Goal: Task Accomplishment & Management: Complete application form

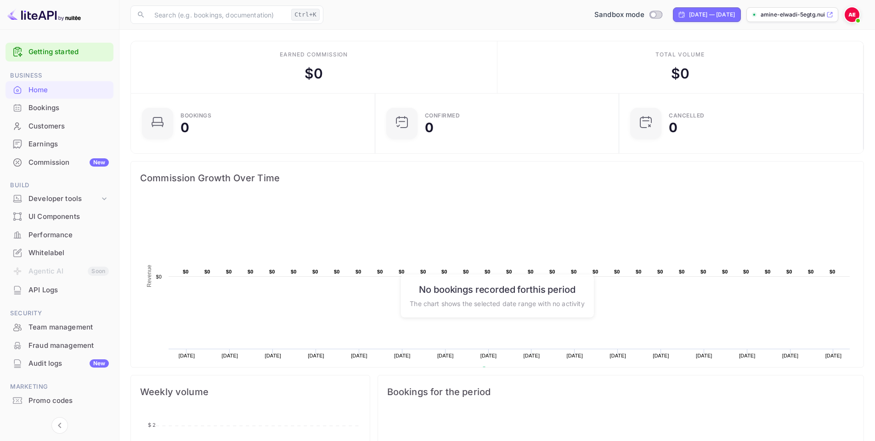
scroll to position [142, 232]
click at [58, 249] on div "Whitelabel" at bounding box center [68, 253] width 80 height 11
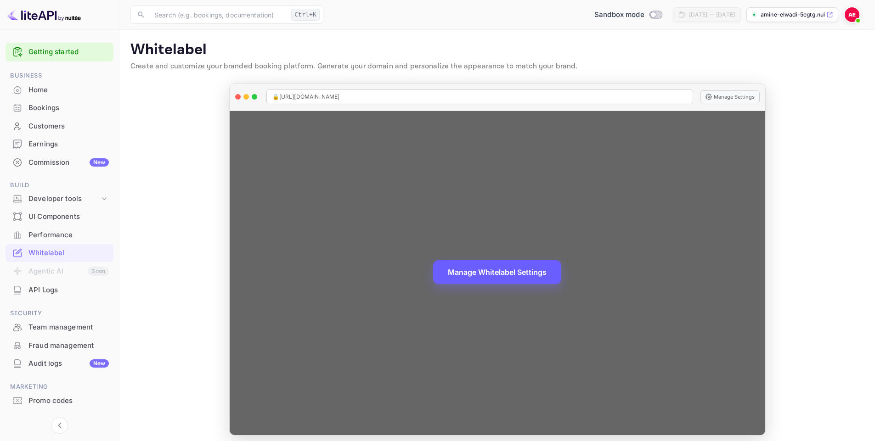
click at [499, 275] on button "Manage Whitelabel Settings" at bounding box center [497, 272] width 128 height 24
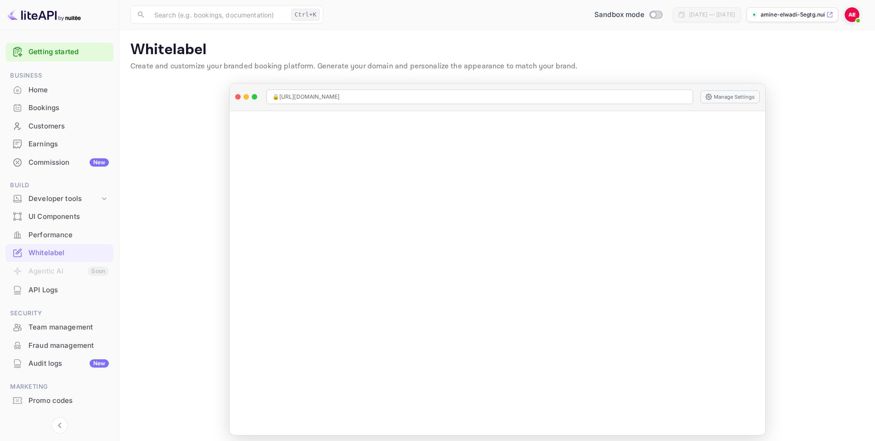
click at [44, 251] on div "Whitelabel" at bounding box center [68, 253] width 80 height 11
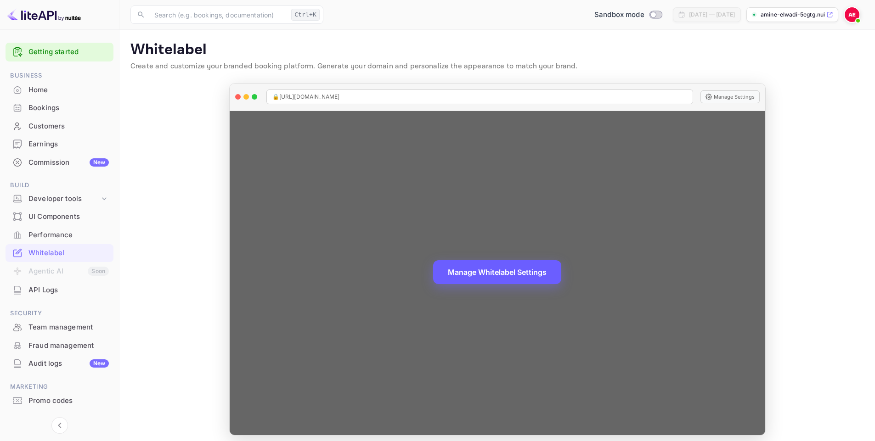
click at [510, 273] on button "Manage Whitelabel Settings" at bounding box center [497, 272] width 128 height 24
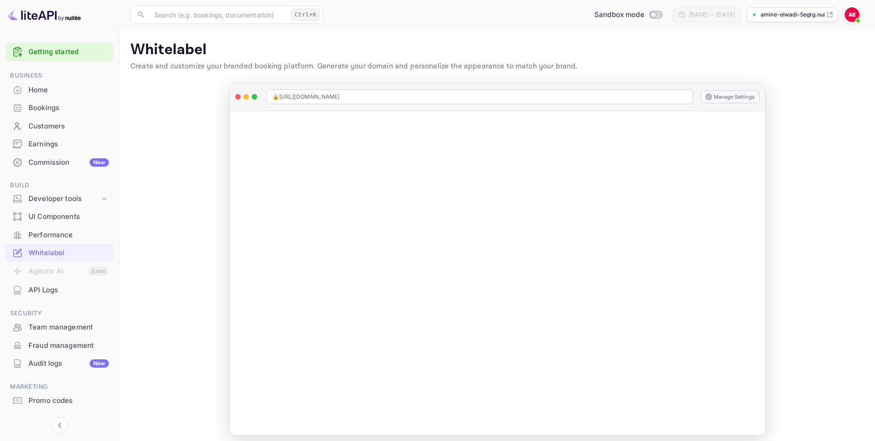
click at [852, 19] on img at bounding box center [852, 14] width 15 height 15
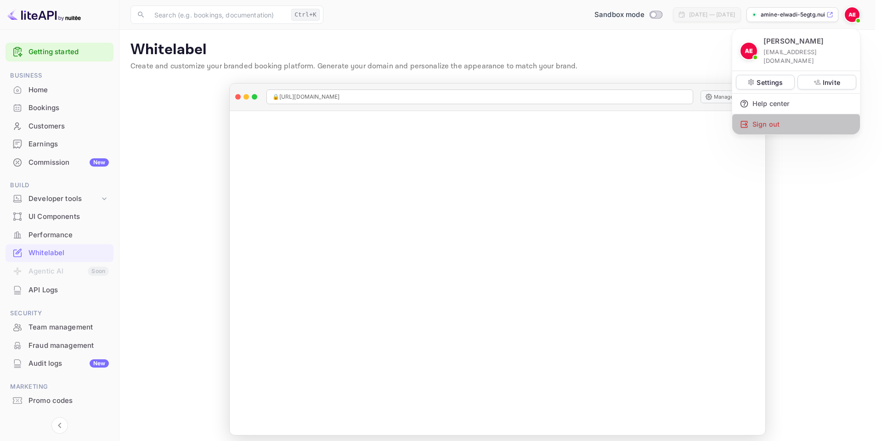
click at [754, 114] on div "Sign out" at bounding box center [796, 124] width 128 height 20
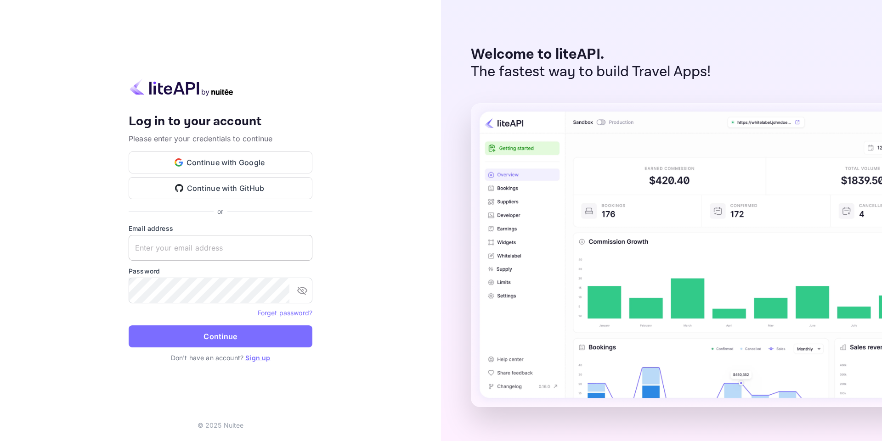
type input "[EMAIL_ADDRESS][DOMAIN_NAME]"
click at [206, 249] on input "[EMAIL_ADDRESS][DOMAIN_NAME]" at bounding box center [221, 248] width 184 height 26
click at [206, 249] on input "contact@bein.city" at bounding box center [221, 248] width 184 height 26
click at [262, 360] on link "Sign up" at bounding box center [257, 358] width 25 height 8
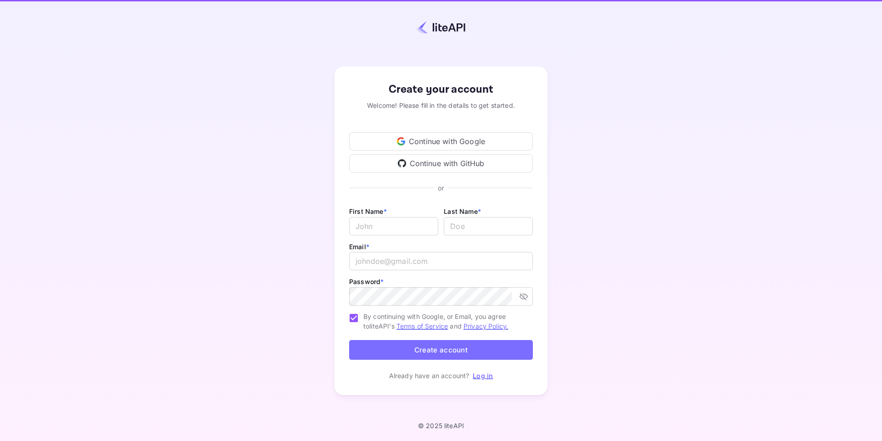
type input "contact@bein.city"
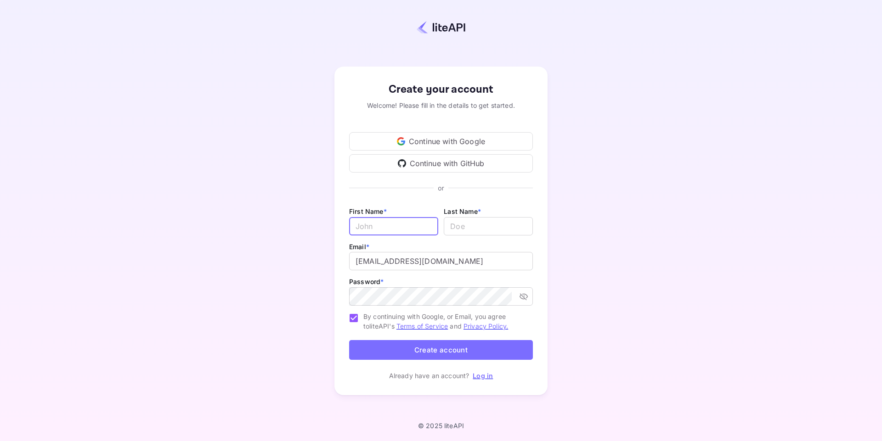
click at [381, 234] on input "Email *" at bounding box center [393, 226] width 89 height 18
type input "Amine"
type input "ELWADI"
click at [415, 257] on input "contact@bein.city" at bounding box center [441, 261] width 184 height 18
click at [445, 262] on input "contact@bein.city" at bounding box center [441, 261] width 184 height 18
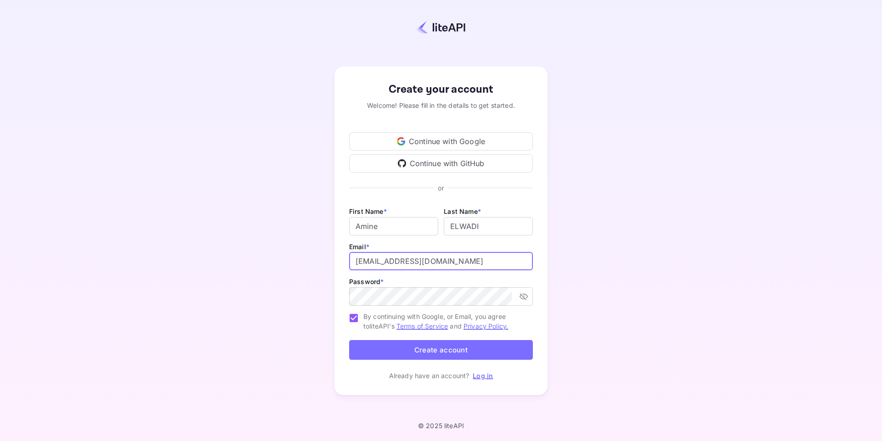
click at [445, 262] on input "contact@bein.city" at bounding box center [441, 261] width 184 height 18
type input "contact@travelto.city"
click at [238, 279] on div "Create your account Welcome! Please fill in the details to get started. Continu…" at bounding box center [440, 231] width 801 height 382
click at [373, 343] on button "Create account" at bounding box center [441, 350] width 184 height 20
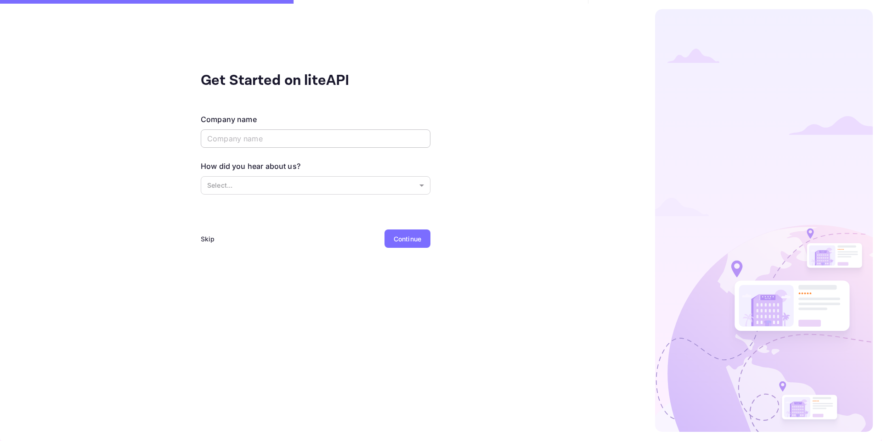
click at [336, 136] on input "text" at bounding box center [316, 139] width 230 height 18
type input "TravelTo.city"
click at [229, 186] on body "Get Started on liteAPI Company name TravelTo.city ​ How did you hear about us? …" at bounding box center [441, 220] width 882 height 441
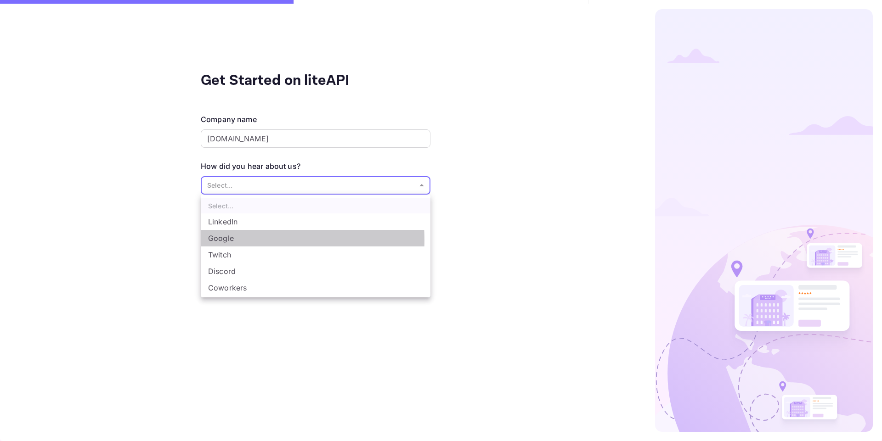
click at [236, 240] on li "Google" at bounding box center [316, 238] width 230 height 17
type input "Google"
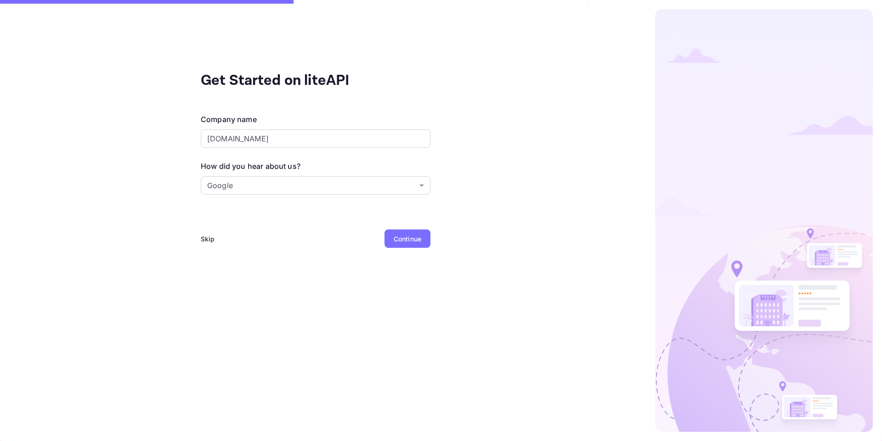
click at [411, 231] on div "Continue" at bounding box center [408, 239] width 46 height 18
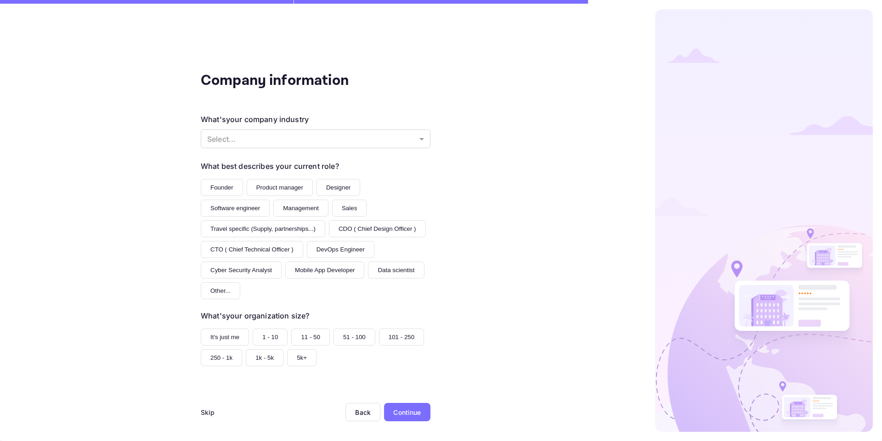
click at [306, 128] on div "What's your company industry Select... ​" at bounding box center [316, 132] width 230 height 36
click at [262, 141] on body "Company information What's your company industry Select... ​ What best describe…" at bounding box center [441, 220] width 882 height 441
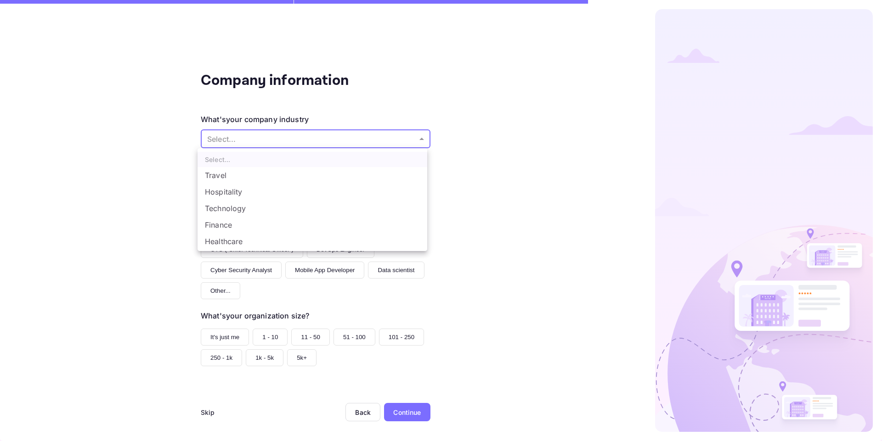
click at [226, 175] on li "Travel" at bounding box center [313, 175] width 230 height 17
type input "Travel"
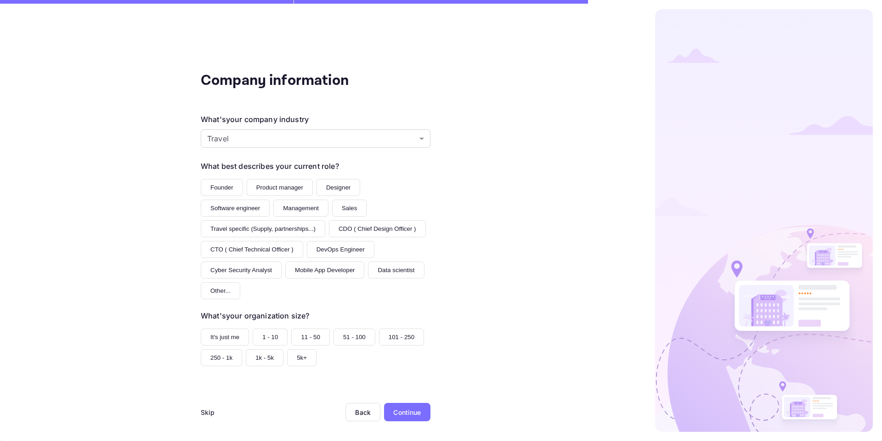
click at [215, 191] on button "Founder" at bounding box center [222, 187] width 42 height 17
click at [223, 333] on button "It's just me" at bounding box center [225, 337] width 48 height 17
click at [400, 403] on div "Continue" at bounding box center [407, 412] width 46 height 18
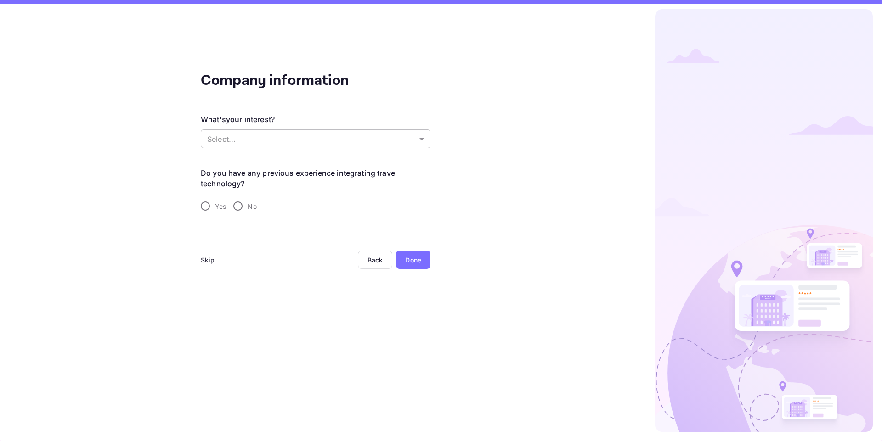
click at [228, 138] on body "Company information What's your interest? Select... ​ Do you have any previous …" at bounding box center [441, 220] width 882 height 441
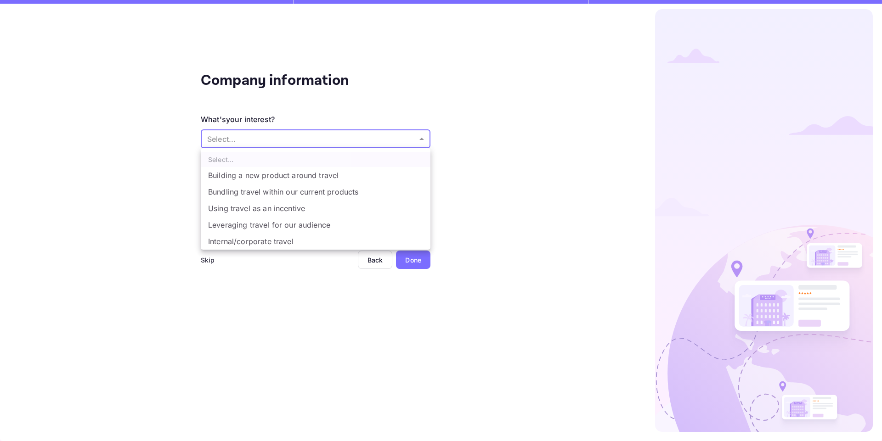
click at [229, 176] on li "Building a new product around travel" at bounding box center [316, 175] width 230 height 17
type input "Building a new product around travel"
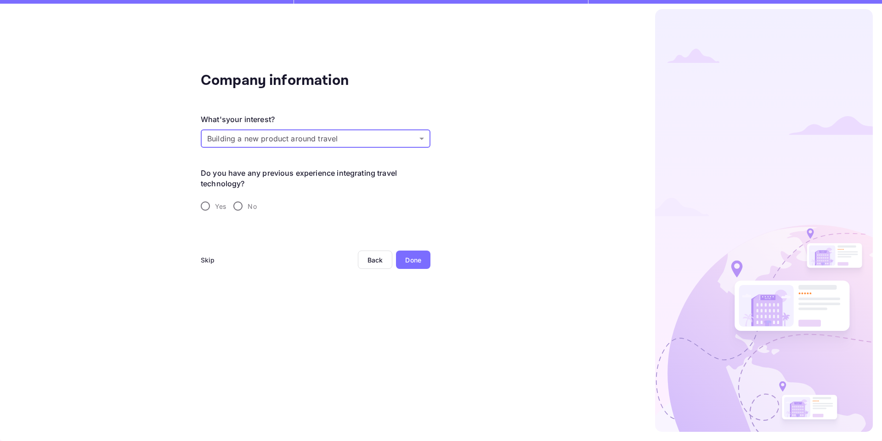
click at [242, 210] on input "No" at bounding box center [237, 206] width 19 height 19
radio input "true"
click at [419, 255] on div "Done" at bounding box center [413, 260] width 16 height 10
